Goal: Task Accomplishment & Management: Manage account settings

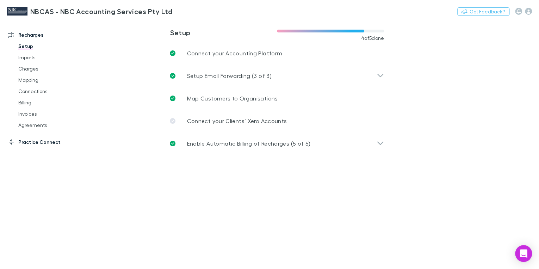
click at [30, 142] on link "Practice Connect" at bounding box center [46, 141] width 90 height 11
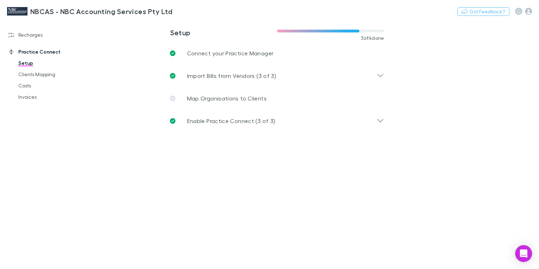
click at [11, 51] on icon at bounding box center [11, 52] width 6 height 6
click at [11, 37] on icon at bounding box center [11, 34] width 6 height 5
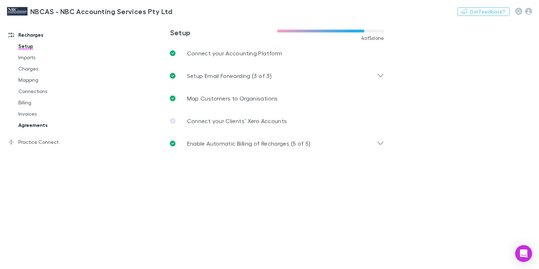
click at [31, 126] on link "Agreements" at bounding box center [51, 125] width 80 height 11
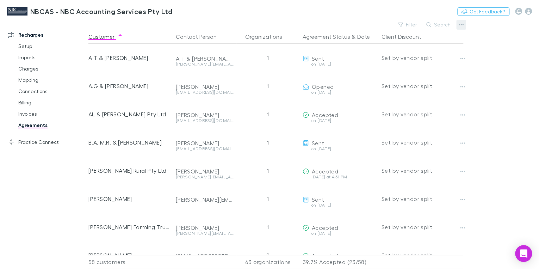
click at [463, 26] on icon "button" at bounding box center [461, 25] width 5 height 6
click at [398, 47] on p "All agreements" at bounding box center [418, 47] width 86 height 8
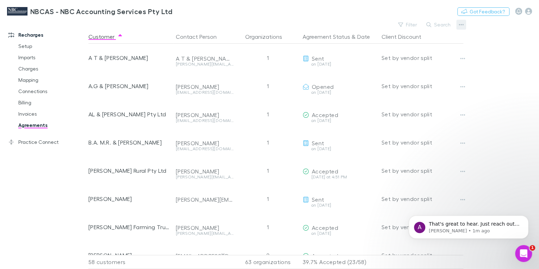
click at [458, 24] on button "button" at bounding box center [462, 25] width 10 height 10
click at [400, 45] on p "All agreements" at bounding box center [418, 47] width 86 height 8
